Goal: Transaction & Acquisition: Subscribe to service/newsletter

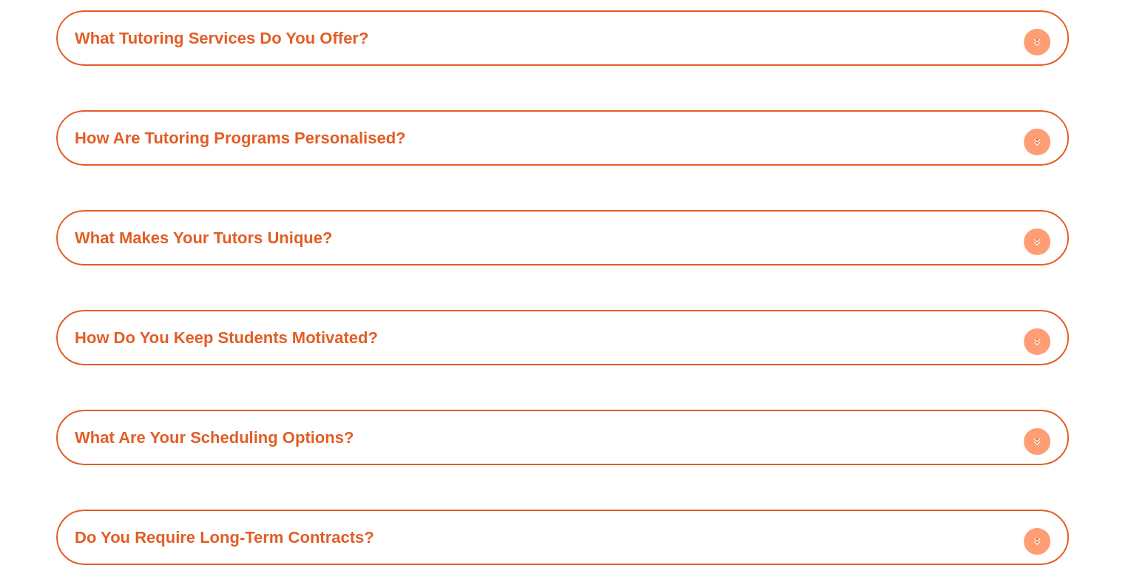
scroll to position [5212, 0]
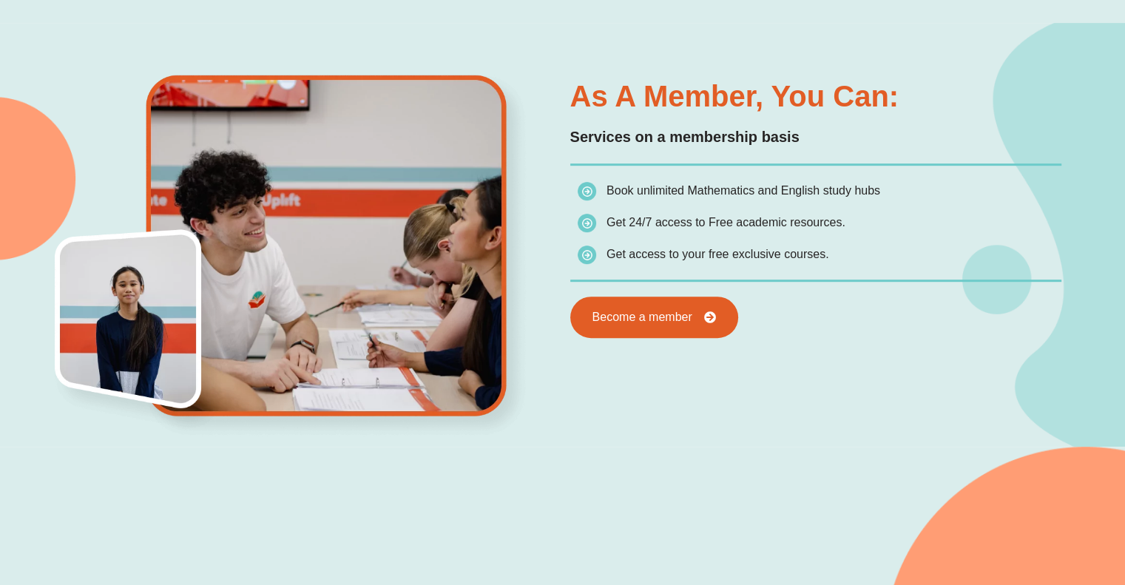
scroll to position [780, 0]
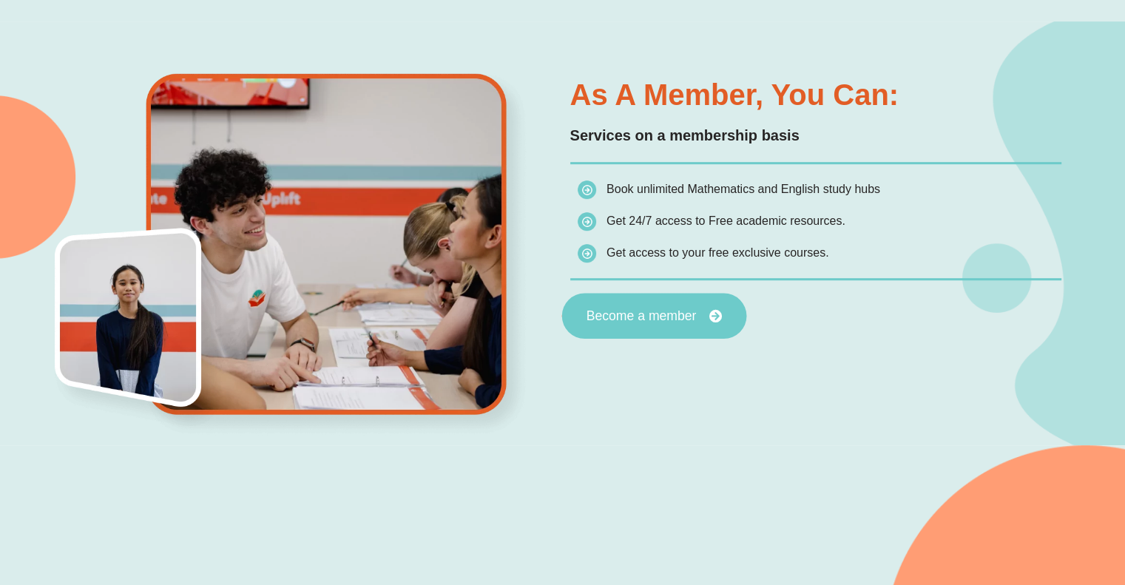
click at [684, 300] on link "Become a member" at bounding box center [654, 316] width 185 height 46
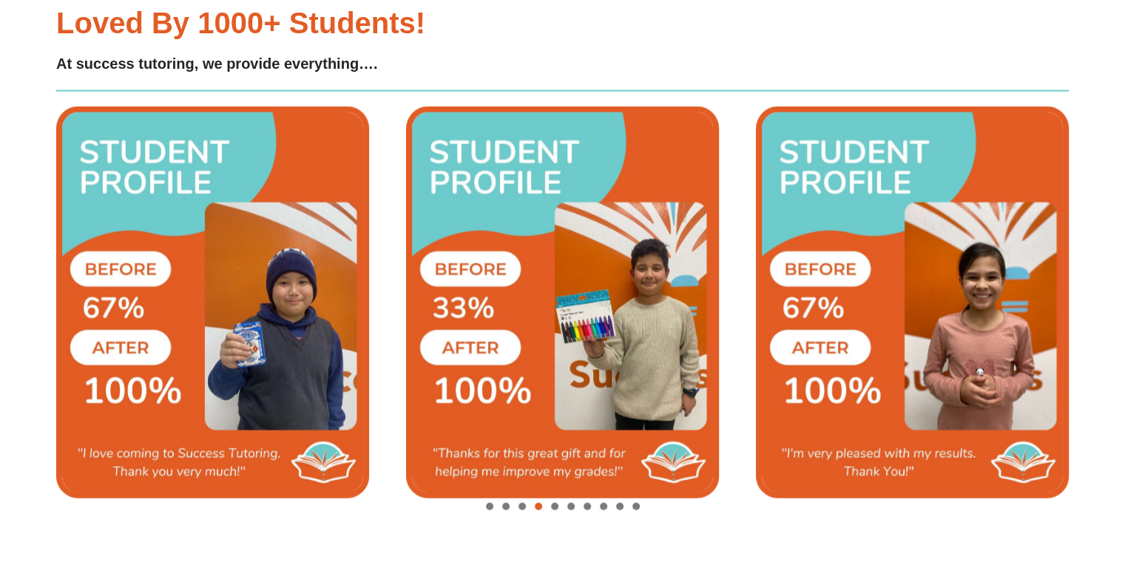
scroll to position [3361, 0]
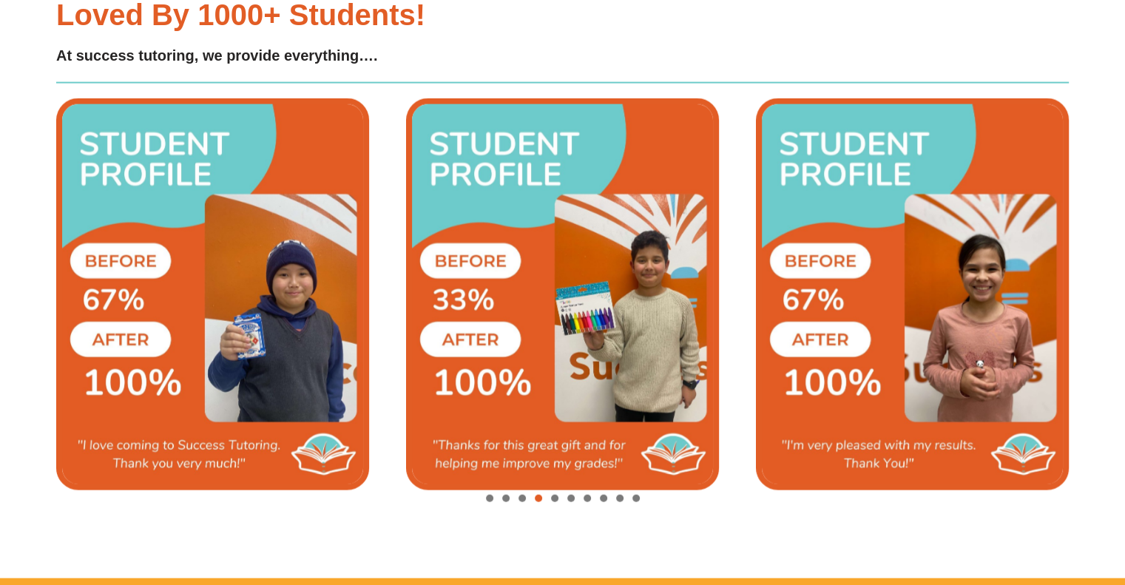
click at [509, 494] on div "Image Carousel" at bounding box center [562, 499] width 1013 height 21
click at [502, 495] on span "Go to slide 2" at bounding box center [505, 498] width 7 height 7
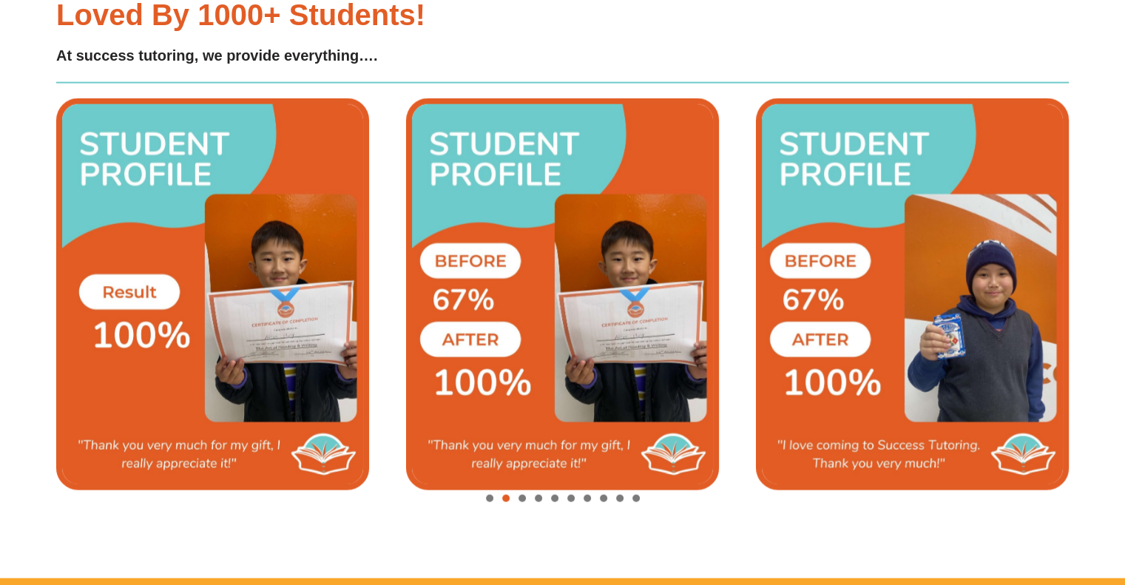
click at [493, 493] on div "Image Carousel" at bounding box center [562, 499] width 1013 height 21
click at [488, 495] on span "Go to slide 1" at bounding box center [489, 498] width 7 height 7
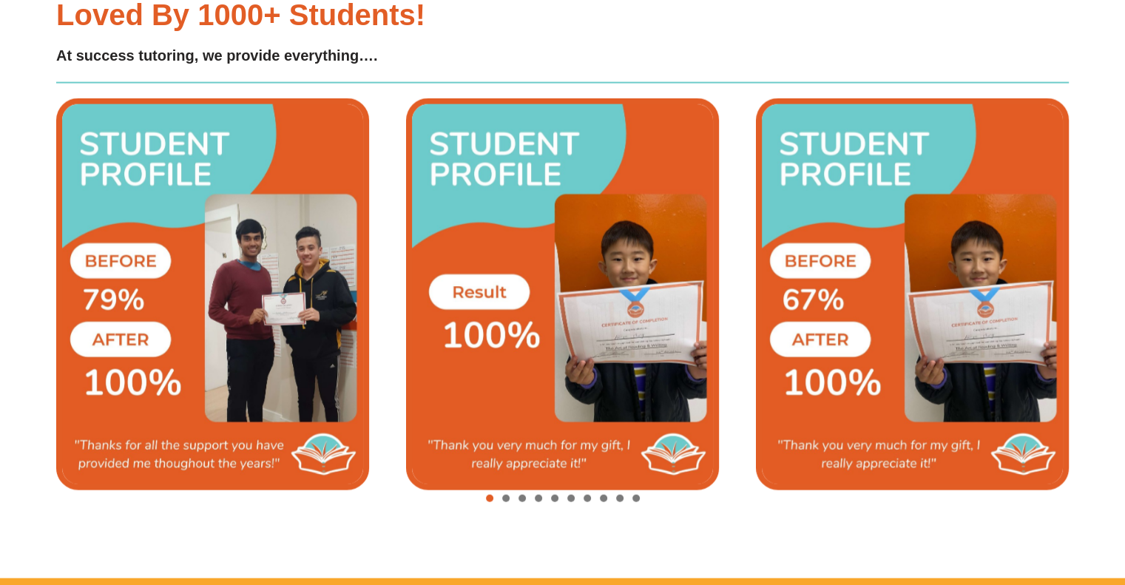
click at [540, 499] on span "Go to slide 4" at bounding box center [538, 498] width 7 height 7
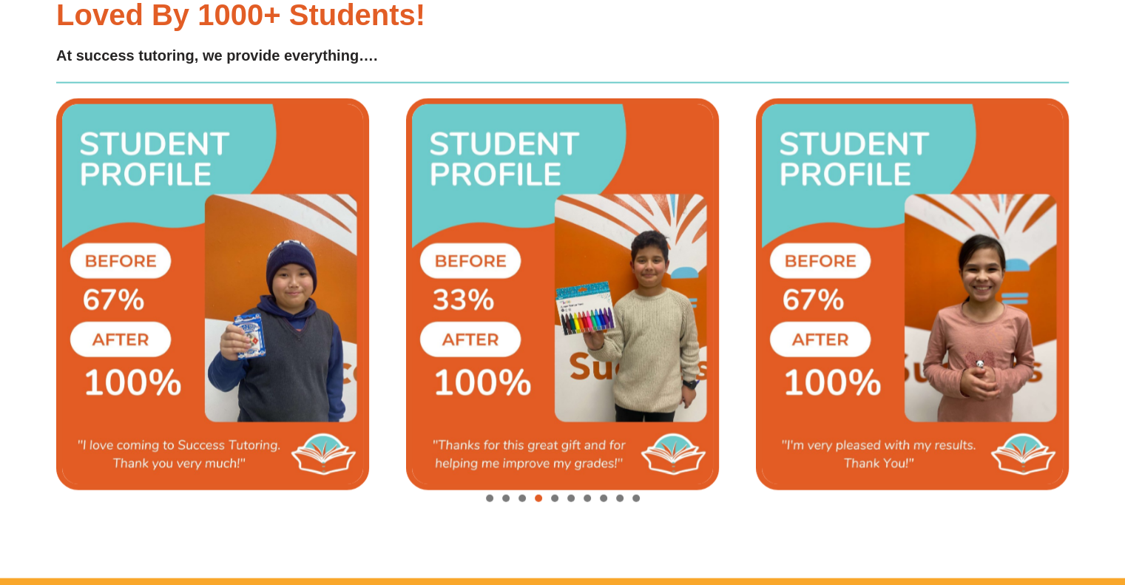
click at [557, 500] on div "Image Carousel" at bounding box center [562, 499] width 1013 height 21
click at [554, 497] on span "Go to slide 5" at bounding box center [554, 498] width 7 height 7
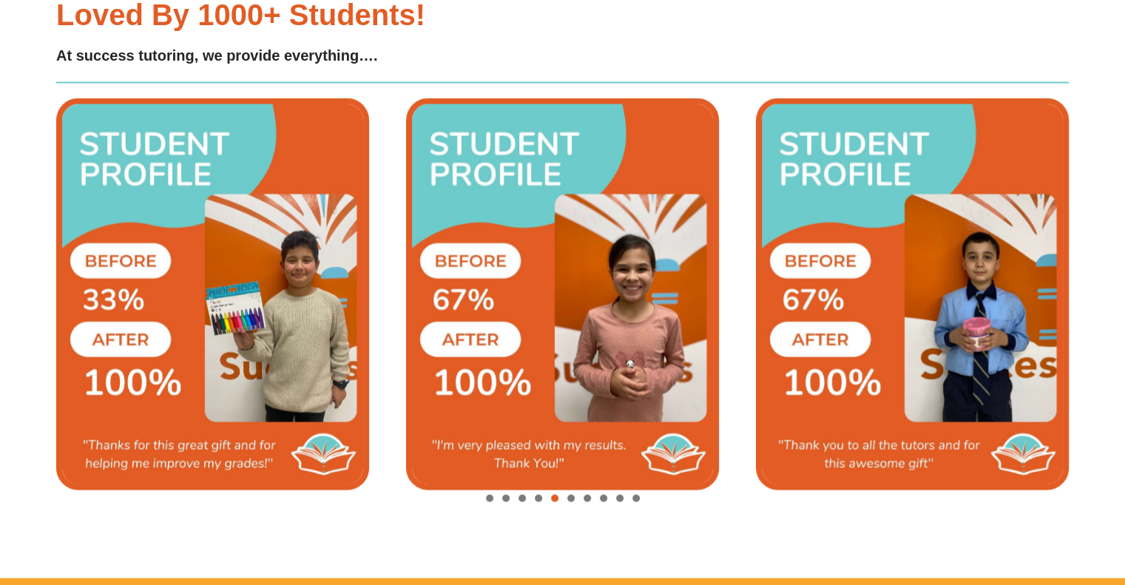
click at [571, 499] on span "Go to slide 6" at bounding box center [571, 498] width 7 height 7
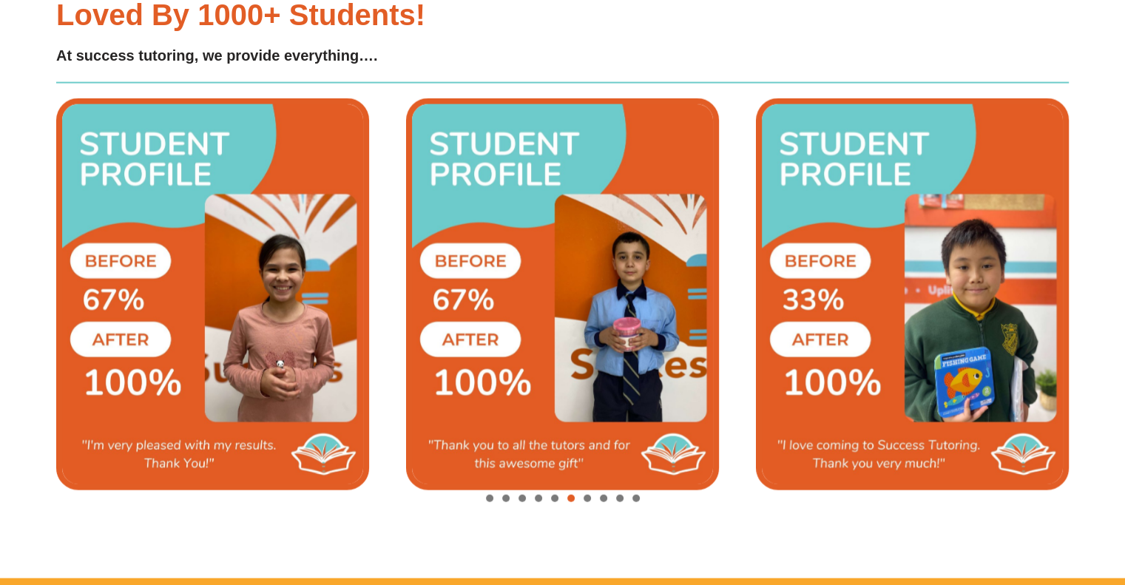
click at [588, 497] on span "Go to slide 7" at bounding box center [587, 498] width 7 height 7
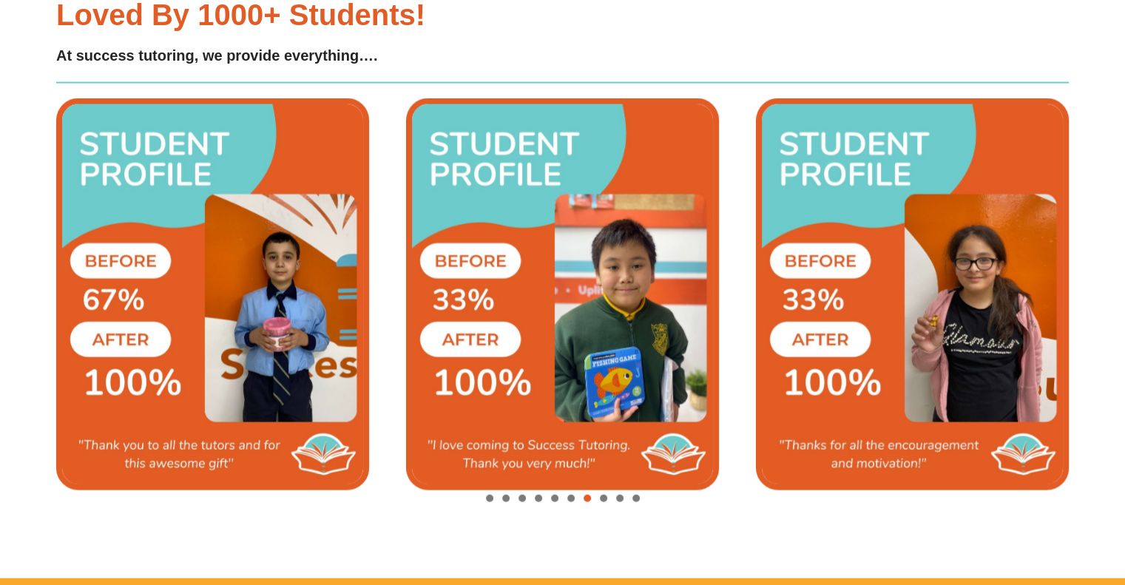
click at [604, 497] on span "Go to slide 8" at bounding box center [603, 498] width 7 height 7
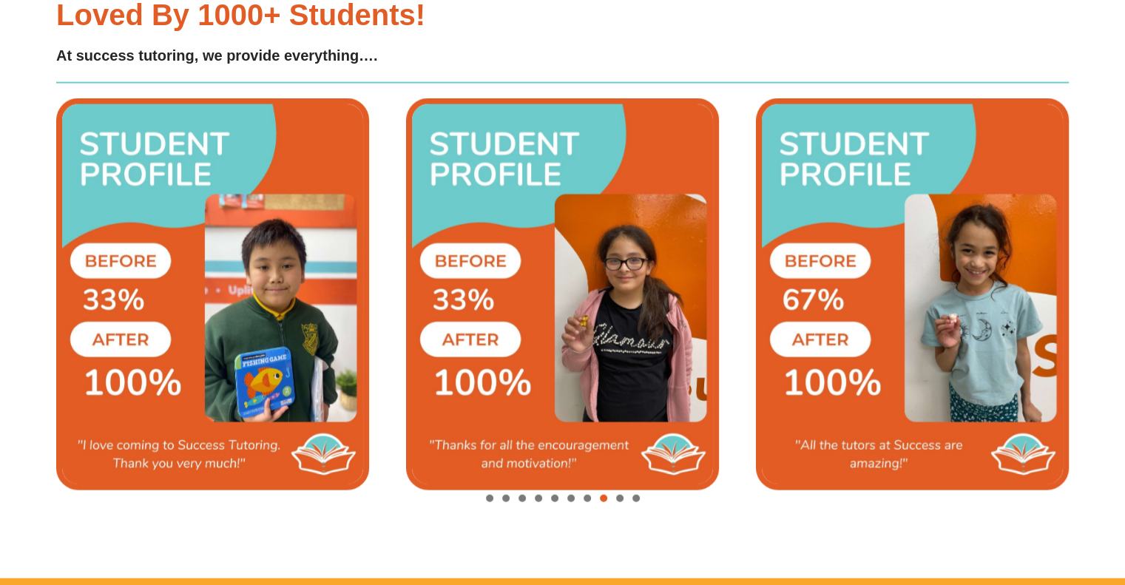
click at [610, 497] on div "Image Carousel" at bounding box center [562, 499] width 1013 height 21
click at [627, 501] on div "Image Carousel" at bounding box center [562, 499] width 1013 height 21
click at [616, 496] on span "Go to slide 9" at bounding box center [619, 498] width 7 height 7
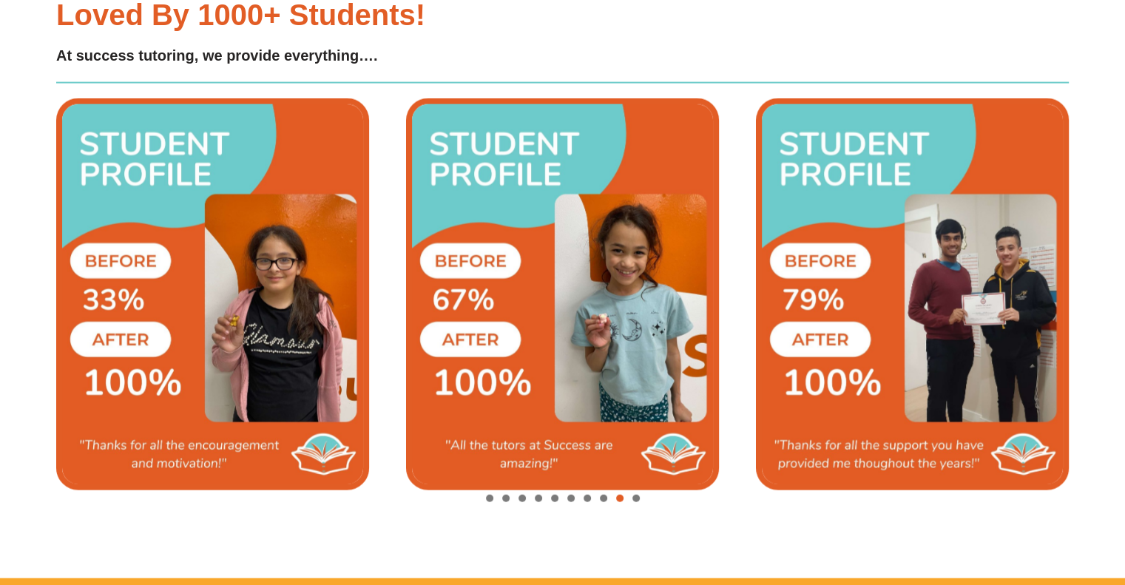
click at [637, 499] on span "Go to slide 10" at bounding box center [636, 498] width 7 height 7
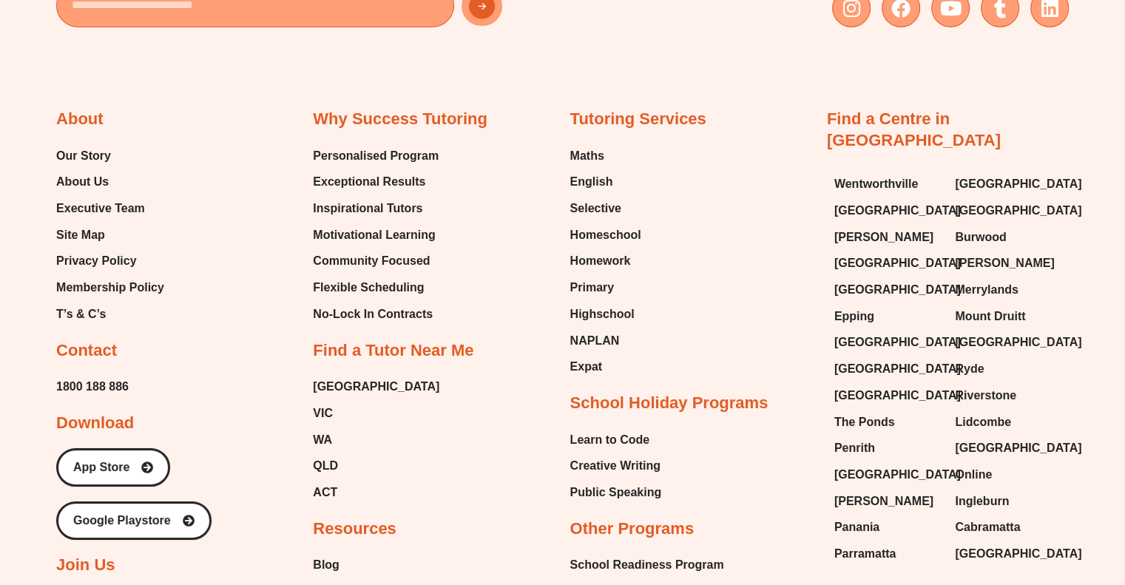
scroll to position [4992, 0]
